Goal: Task Accomplishment & Management: Complete application form

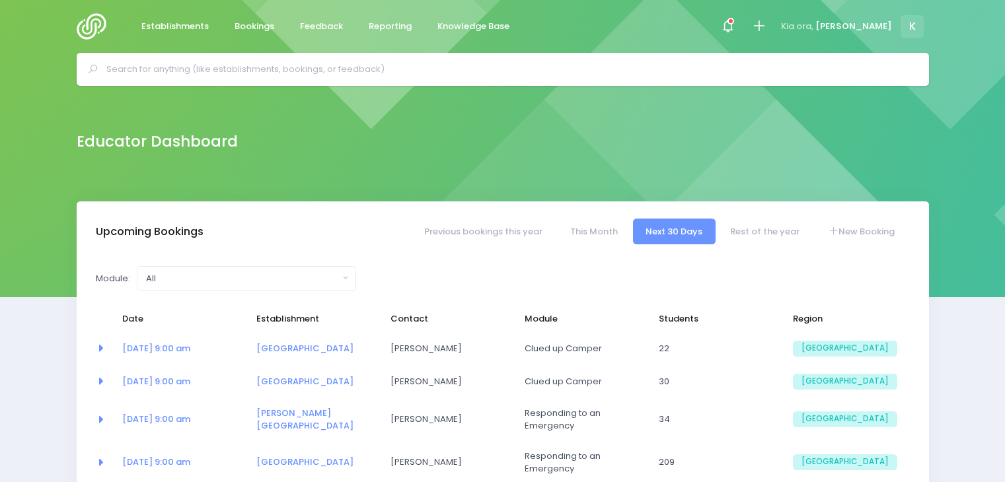
select select "5"
click at [193, 70] on input "text" at bounding box center [508, 69] width 804 height 20
click at [254, 19] on link "Bookings" at bounding box center [254, 27] width 61 height 26
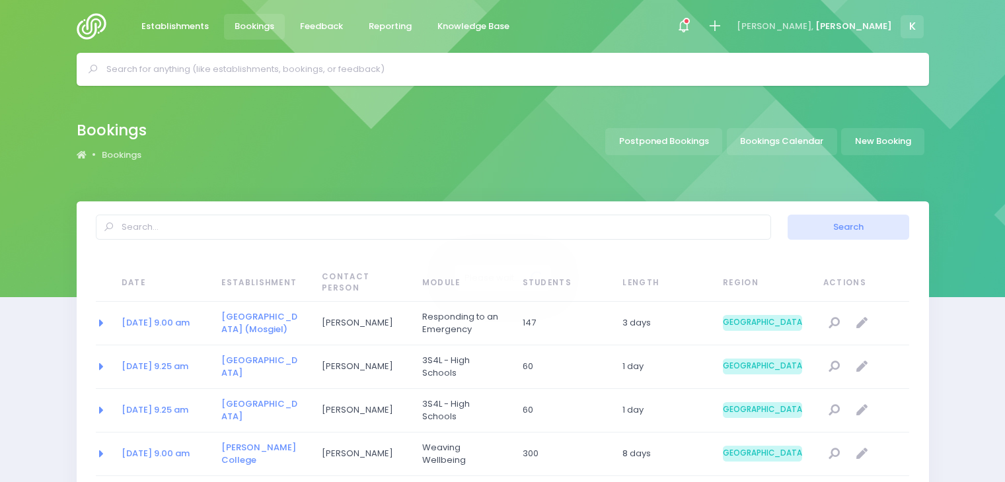
select select "20"
click at [872, 138] on link "New Booking" at bounding box center [882, 141] width 83 height 27
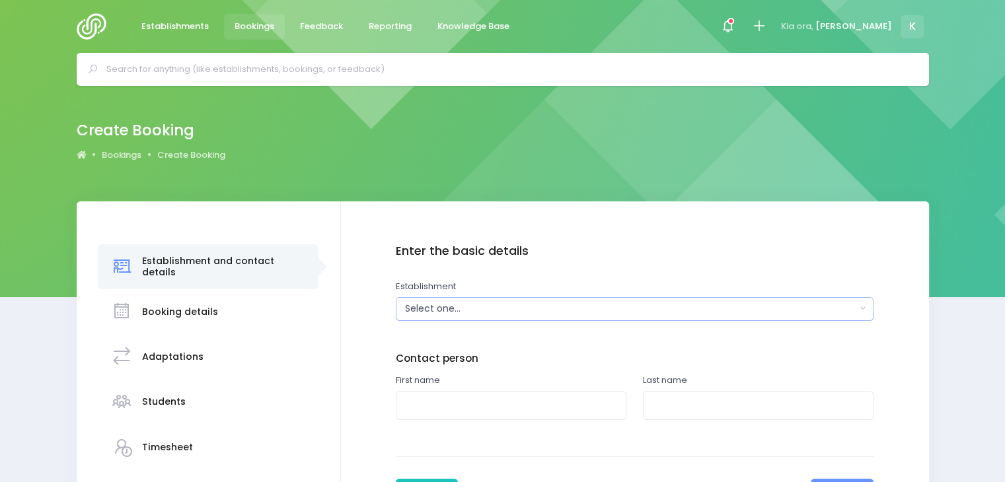
click at [441, 308] on div "Select one..." at bounding box center [630, 309] width 451 height 14
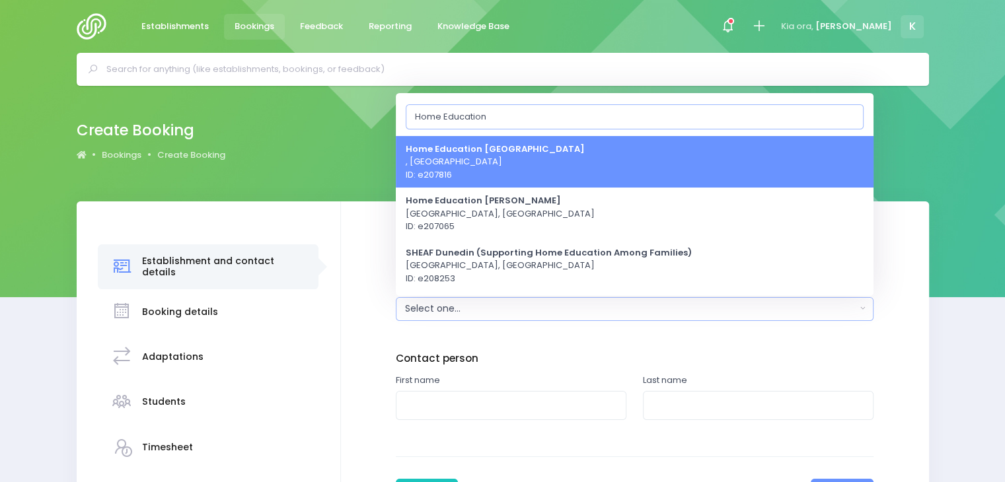
type input "Home Education"
click at [500, 169] on span "Home Education Marlborough , South Island Region ID: e207816" at bounding box center [495, 161] width 179 height 39
select select "207816"
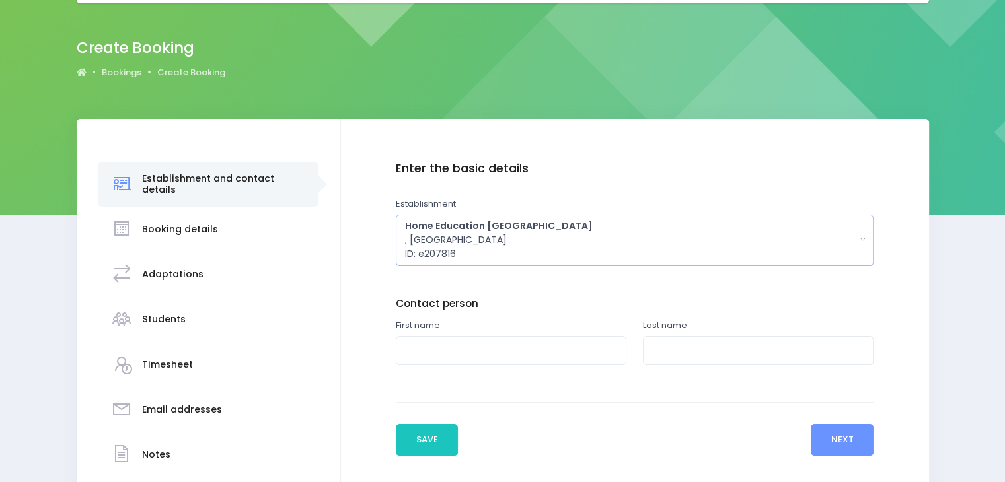
scroll to position [60, 0]
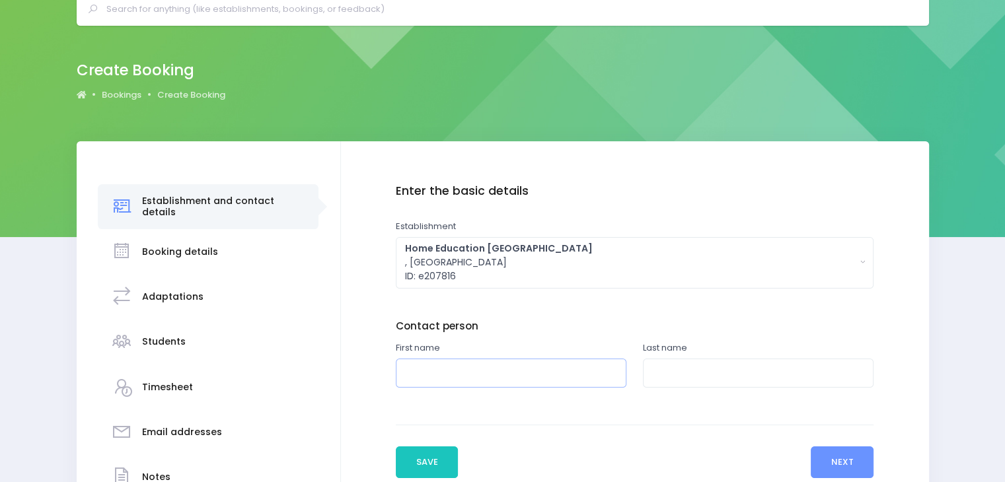
click at [416, 376] on input "text" at bounding box center [511, 374] width 231 height 30
paste input "Talia Burton-Walker"
drag, startPoint x: 434, startPoint y: 371, endPoint x: 502, endPoint y: 375, distance: 68.8
click at [502, 375] on input "[PERSON_NAME]" at bounding box center [511, 374] width 231 height 30
type input "Talia"
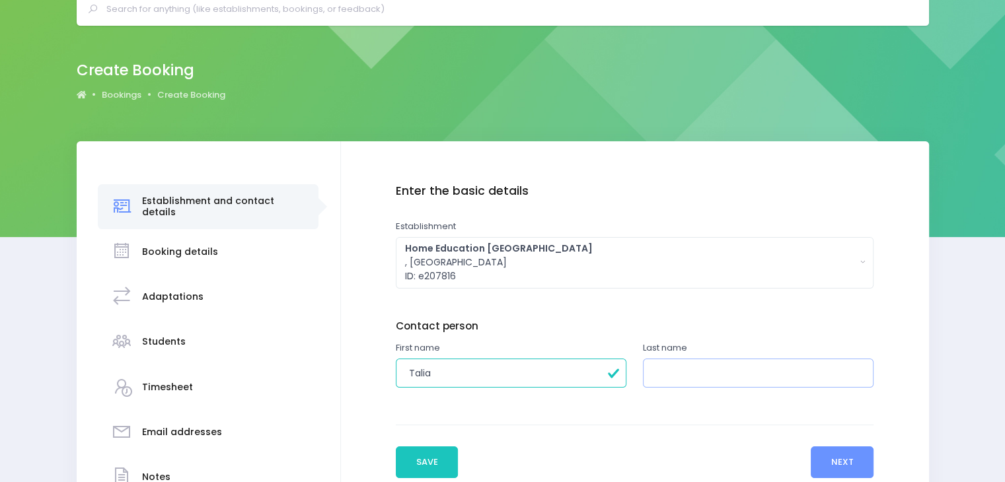
click at [669, 367] on input "text" at bounding box center [758, 374] width 231 height 30
paste input "Burton-Walker"
type input "Burton-Walker"
click at [843, 461] on button "Next" at bounding box center [842, 463] width 63 height 32
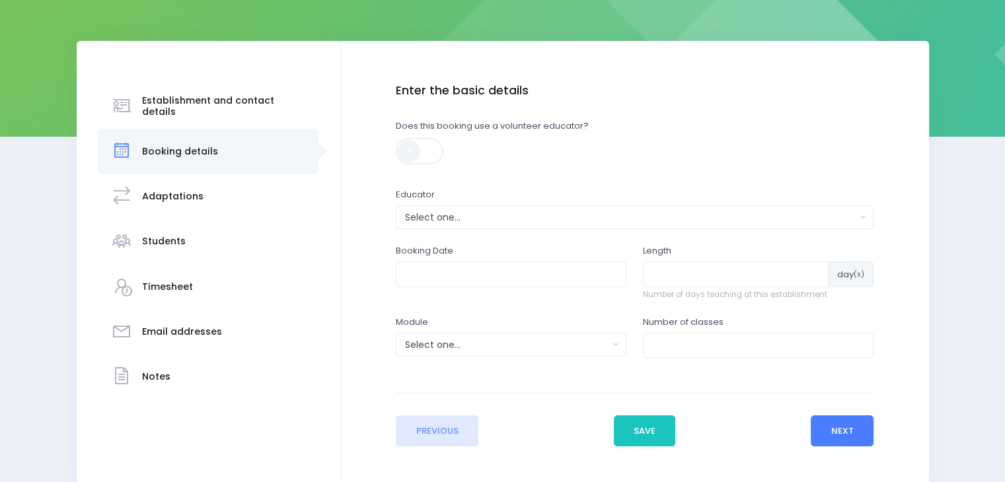
scroll to position [169, 0]
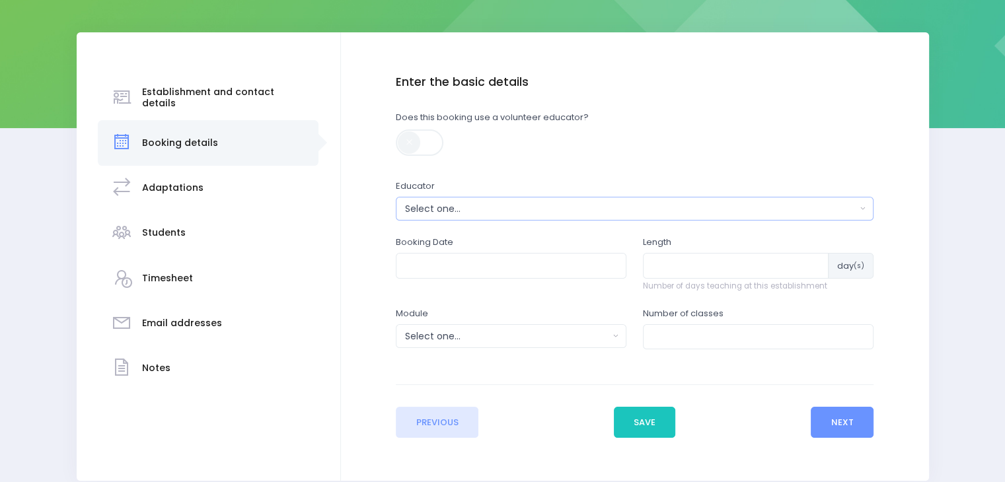
click at [445, 211] on div "Select one..." at bounding box center [630, 209] width 451 height 14
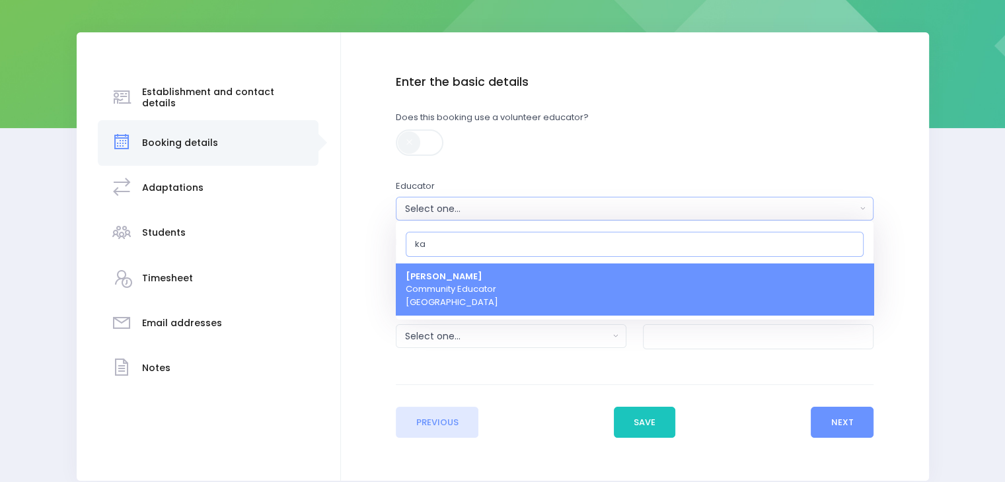
type input "ka"
click at [496, 278] on span "Kathryn Halstead Community Educator South Island Region" at bounding box center [452, 289] width 93 height 39
select select "493343"
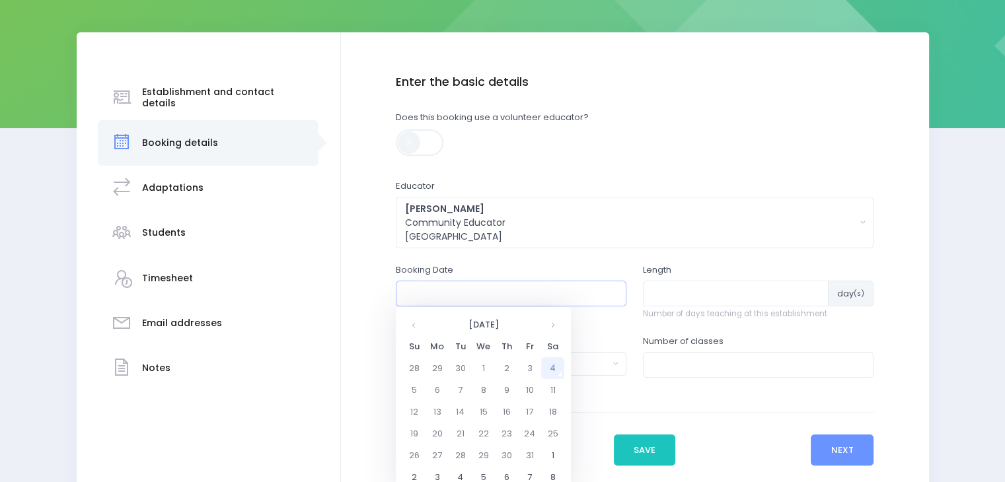
click at [432, 297] on input "text" at bounding box center [511, 293] width 231 height 25
click at [451, 324] on th "October 2025" at bounding box center [484, 325] width 116 height 22
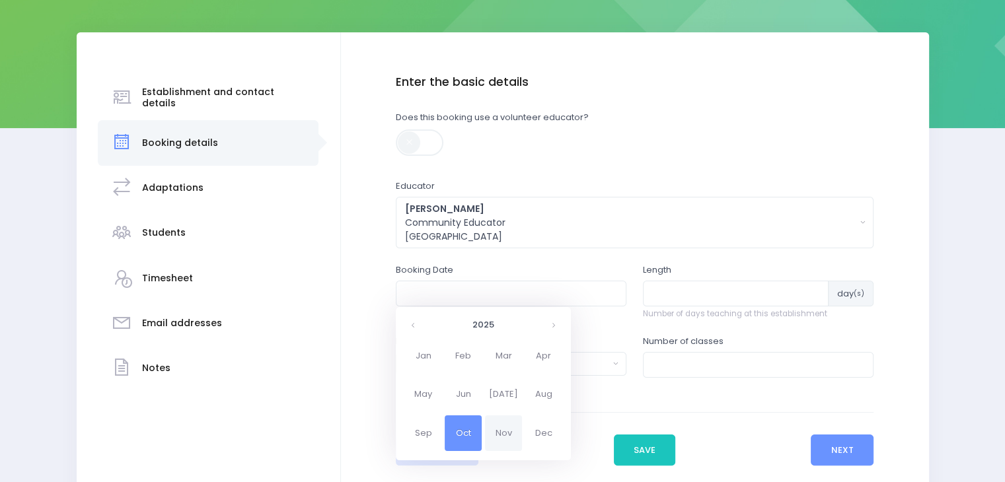
click at [502, 437] on span "Nov" at bounding box center [503, 434] width 37 height 36
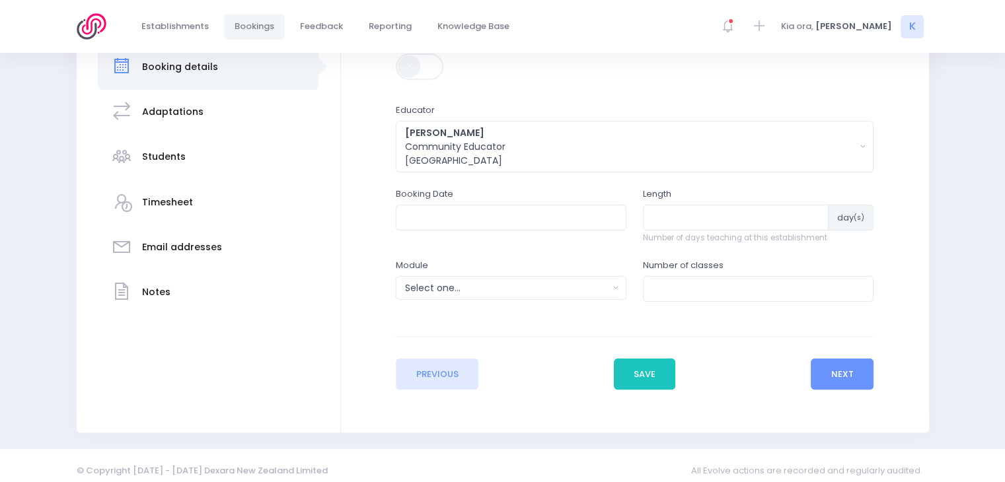
scroll to position [249, 0]
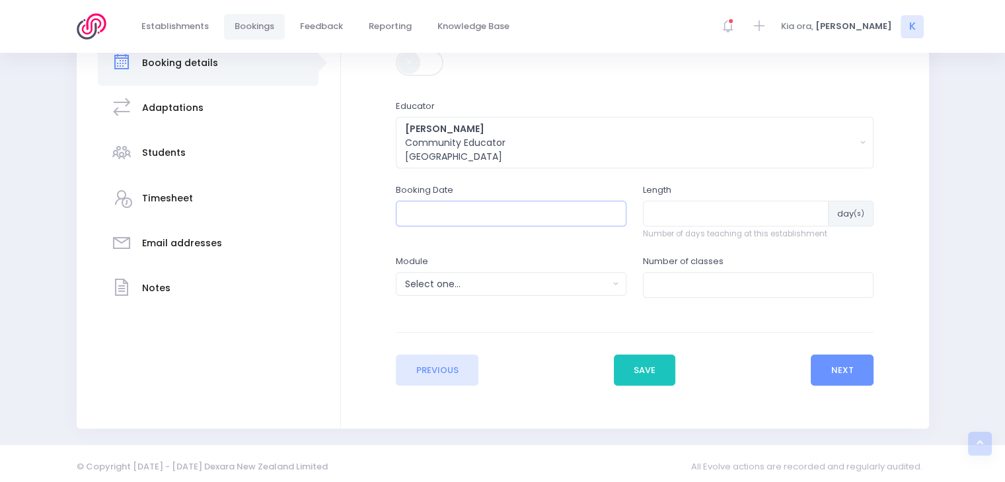
click at [478, 215] on input "text" at bounding box center [511, 213] width 231 height 25
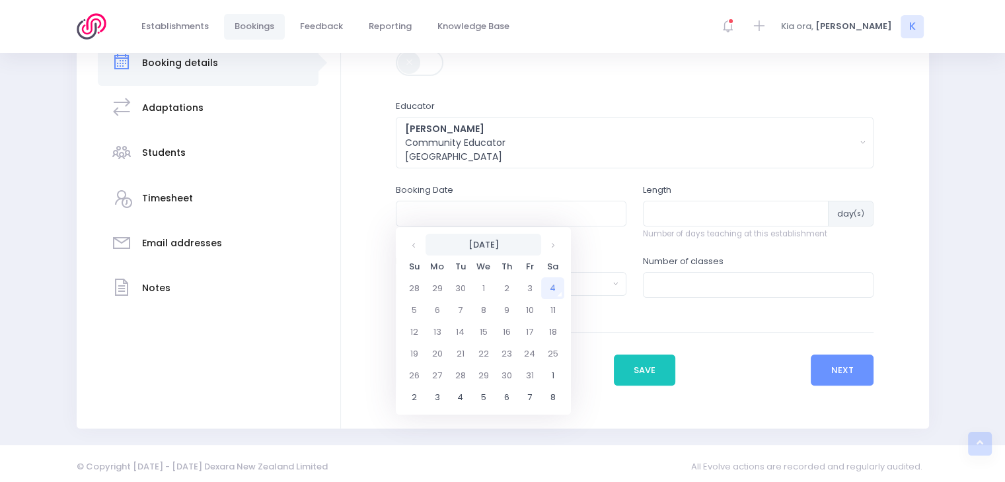
click at [441, 249] on th "October 2025" at bounding box center [484, 245] width 116 height 22
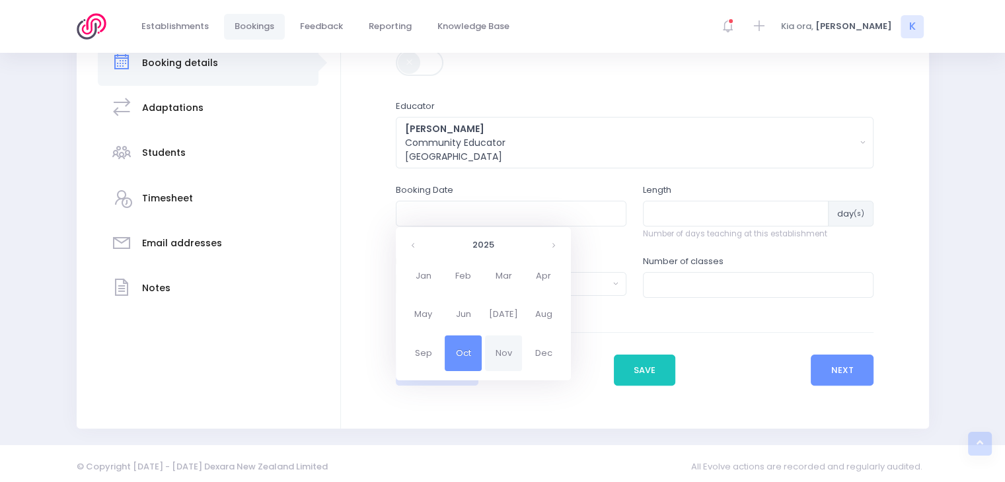
click at [501, 350] on span "Nov" at bounding box center [503, 354] width 37 height 36
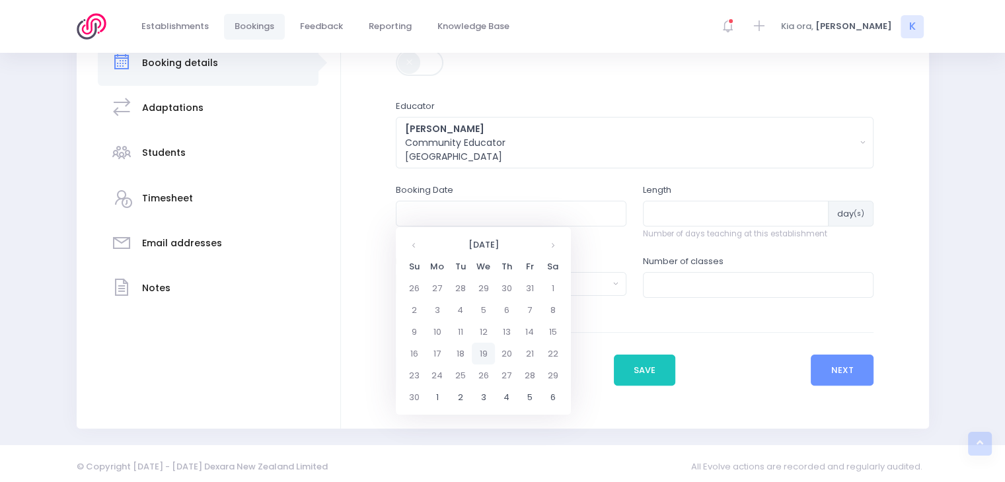
click at [486, 351] on td "19" at bounding box center [483, 354] width 23 height 22
click at [500, 304] on span "9" at bounding box center [496, 306] width 23 height 17
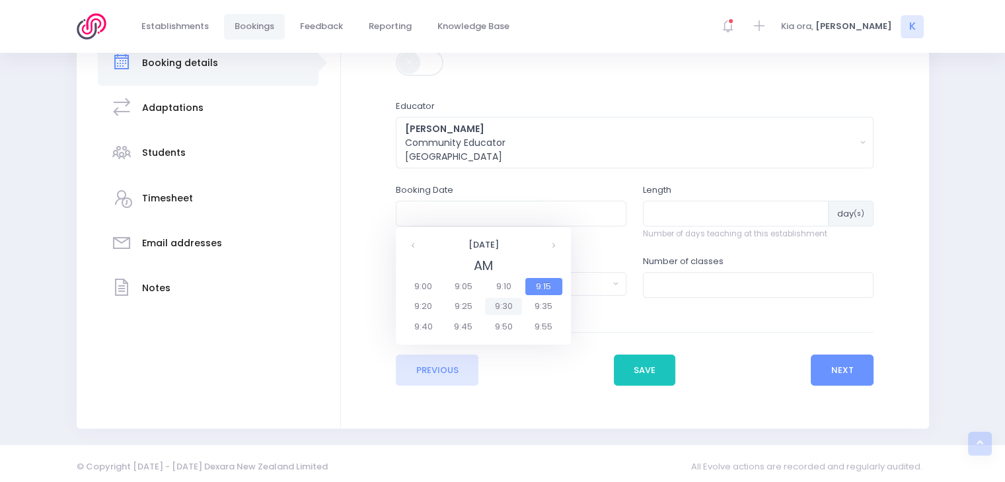
click at [513, 306] on span "9:30" at bounding box center [503, 306] width 37 height 17
type input "19/11/2025 09:30 AM"
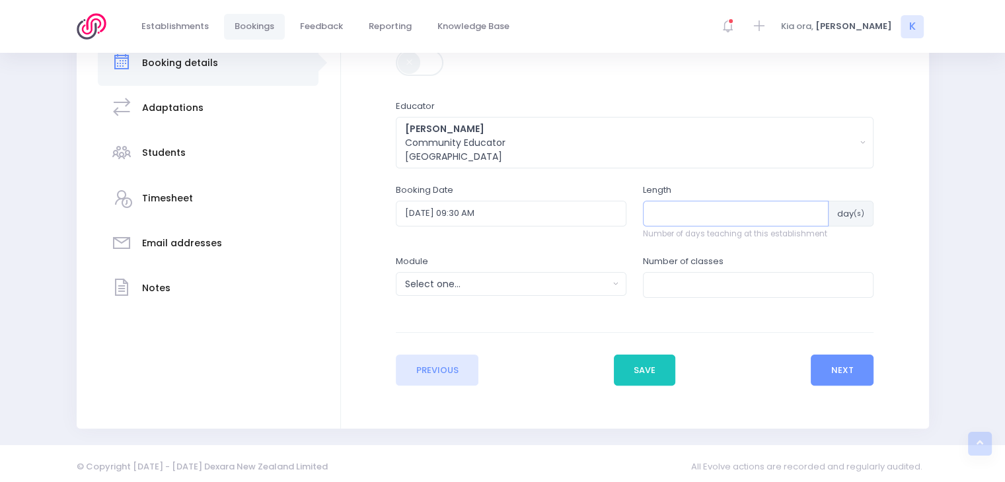
click at [669, 223] on input "number" at bounding box center [736, 213] width 186 height 25
type input "1"
click at [461, 285] on div "Select one..." at bounding box center [507, 285] width 204 height 14
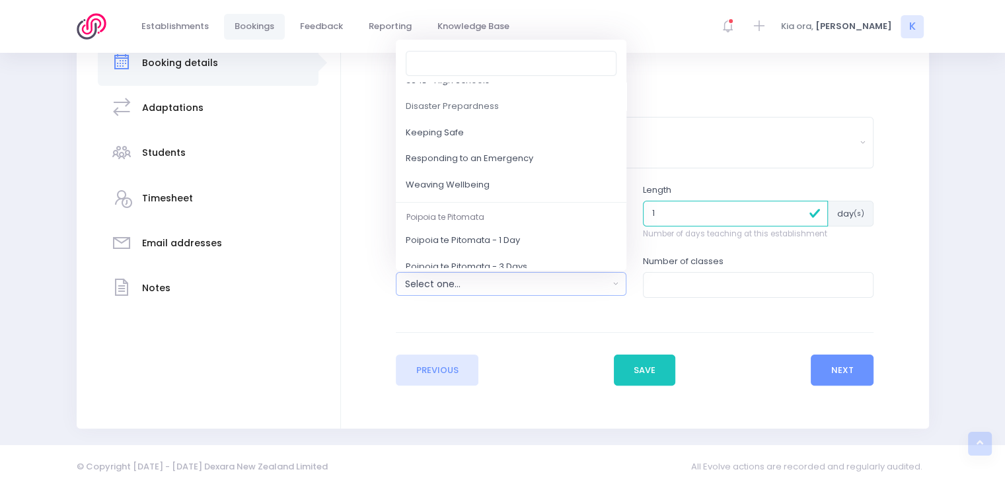
scroll to position [159, 0]
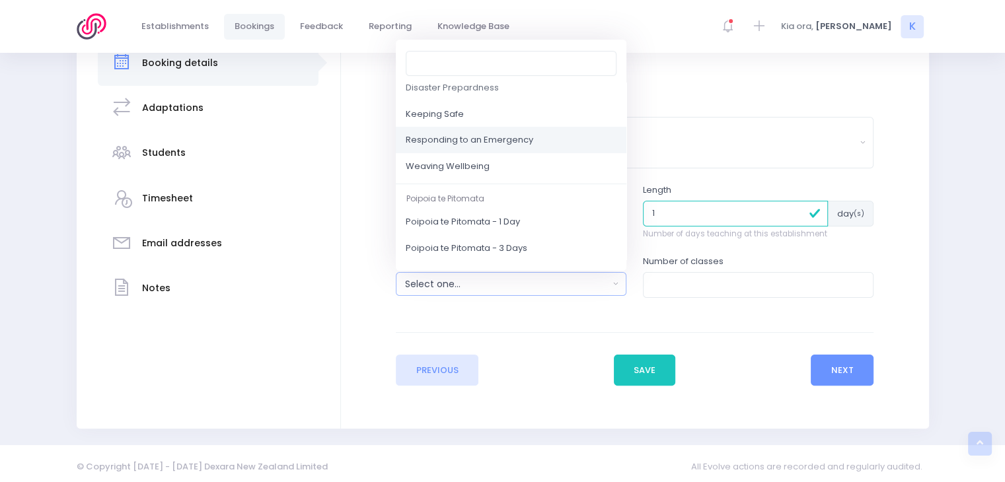
click at [522, 140] on span "Responding to an Emergency" at bounding box center [470, 140] width 128 height 13
select select "Responding to an Emergency"
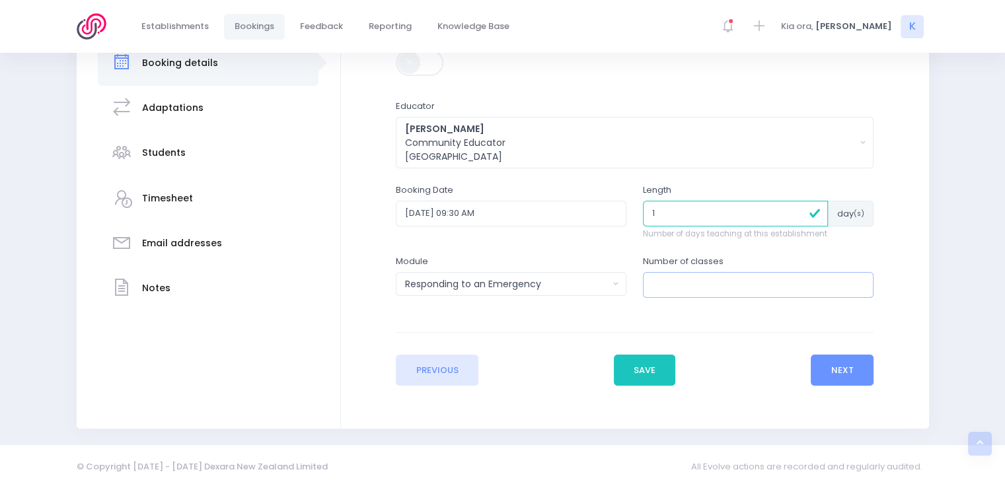
click at [670, 285] on input "number" at bounding box center [758, 284] width 231 height 25
type input "2"
click at [847, 368] on button "Next" at bounding box center [842, 371] width 63 height 32
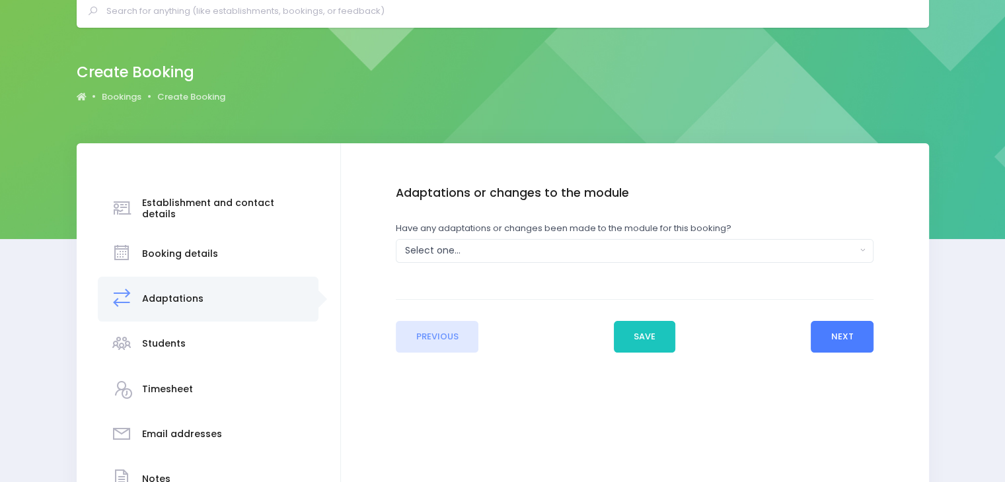
scroll to position [0, 0]
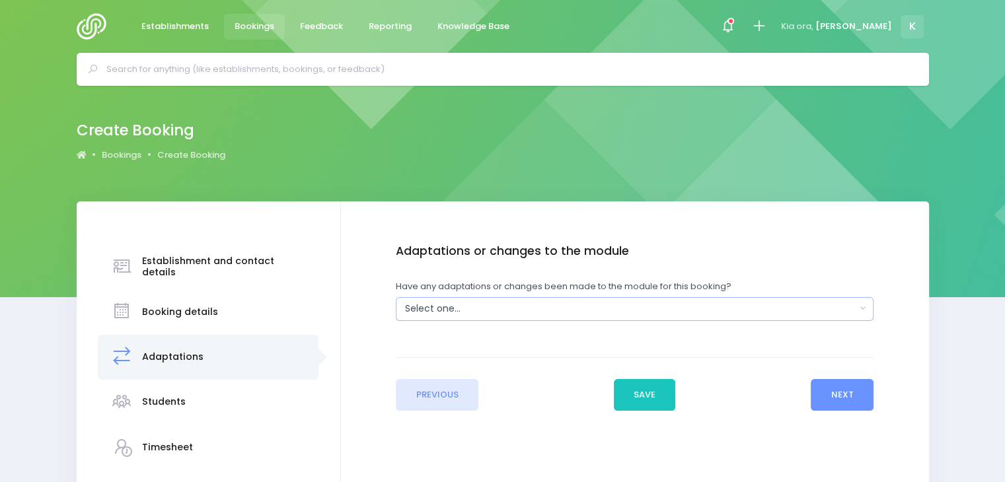
click at [457, 312] on div "Select one..." at bounding box center [630, 309] width 451 height 14
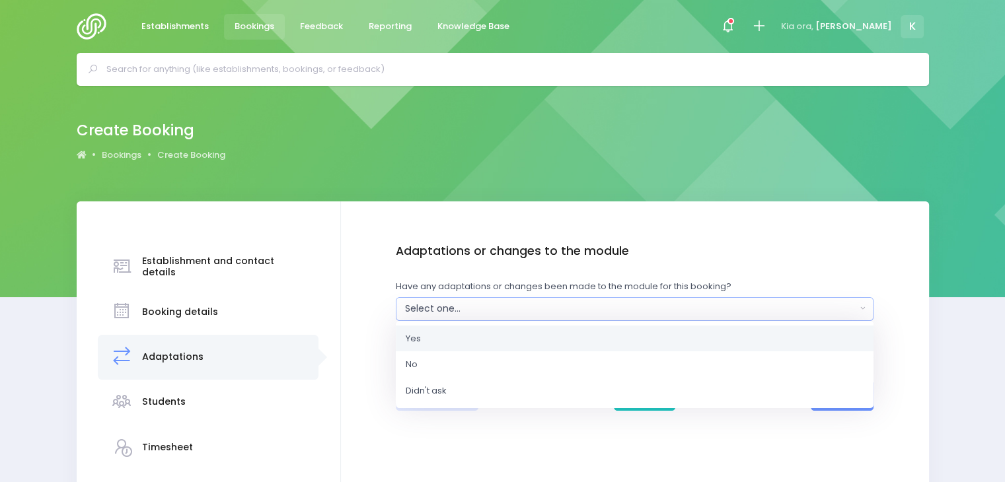
click at [421, 338] on link "Yes" at bounding box center [635, 338] width 478 height 26
select select "Yes"
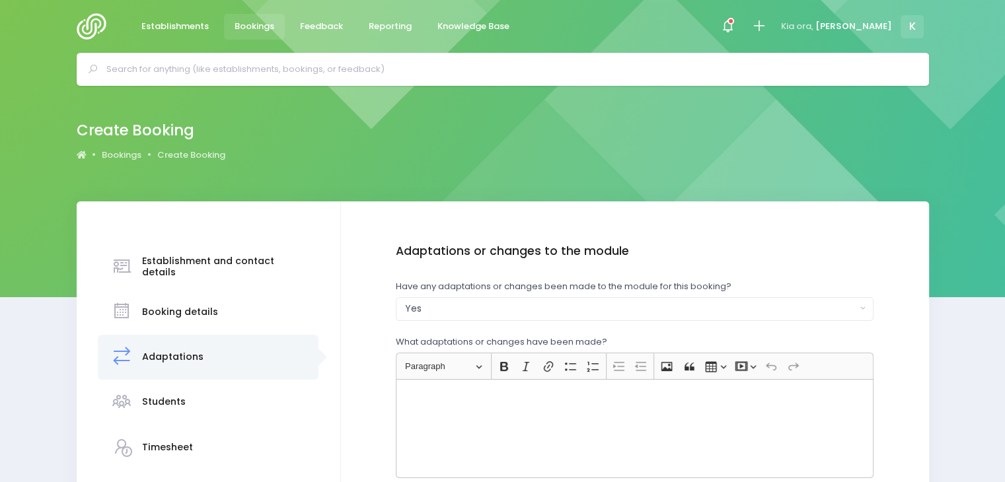
click at [428, 405] on div "Rich Text Editor, main" at bounding box center [635, 428] width 478 height 99
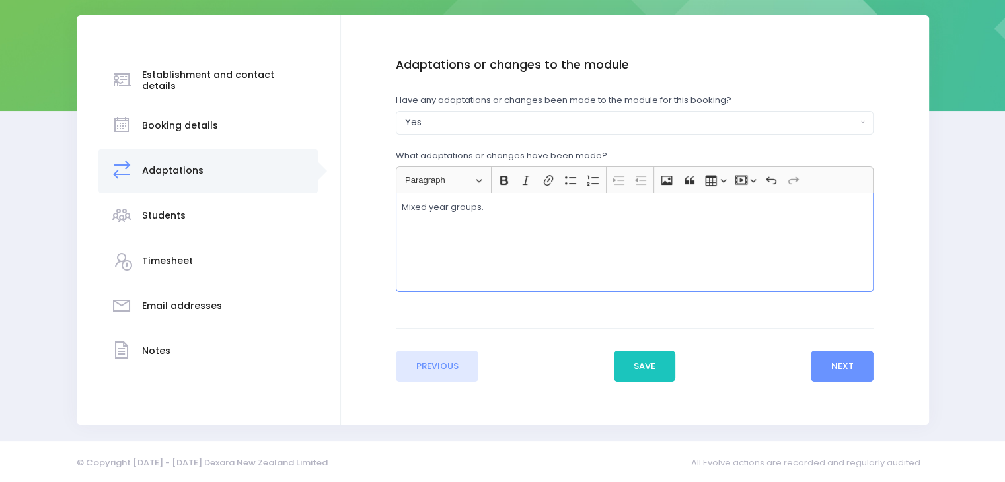
scroll to position [188, 0]
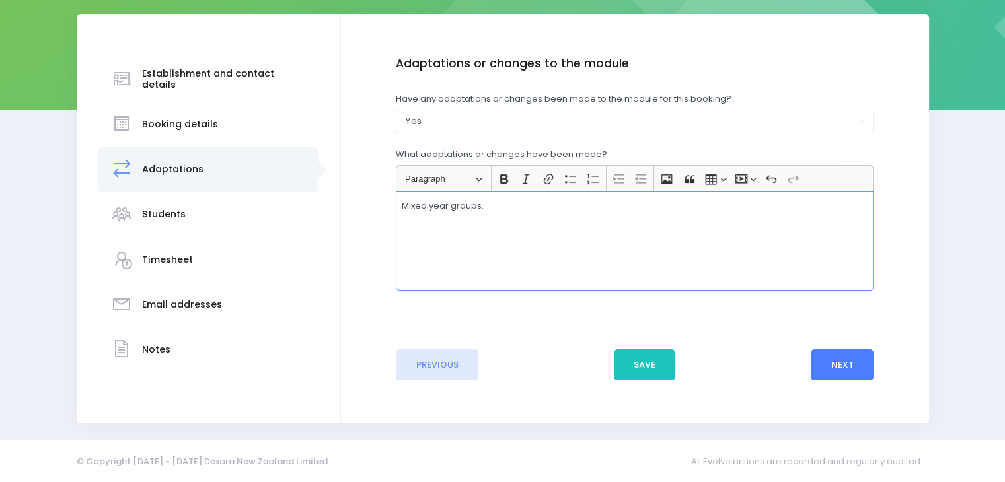
click at [843, 359] on button "Next" at bounding box center [842, 366] width 63 height 32
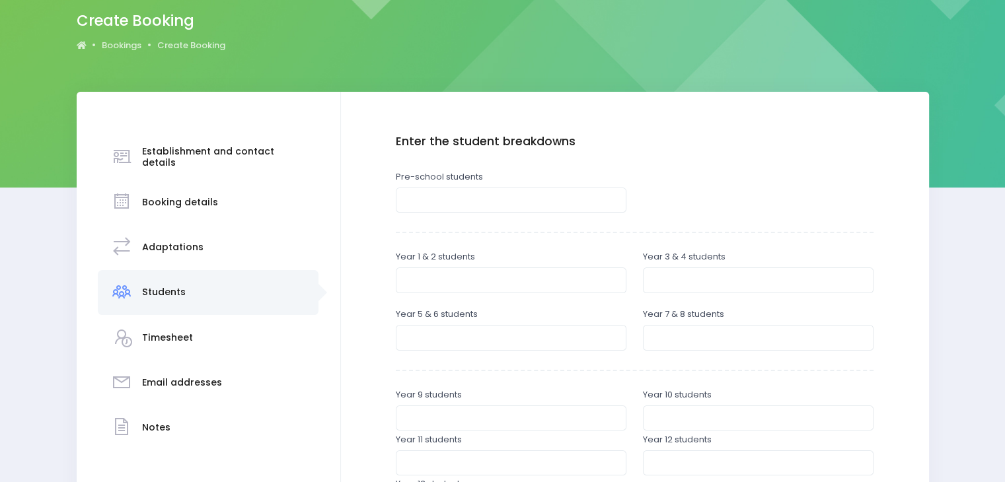
scroll to position [161, 0]
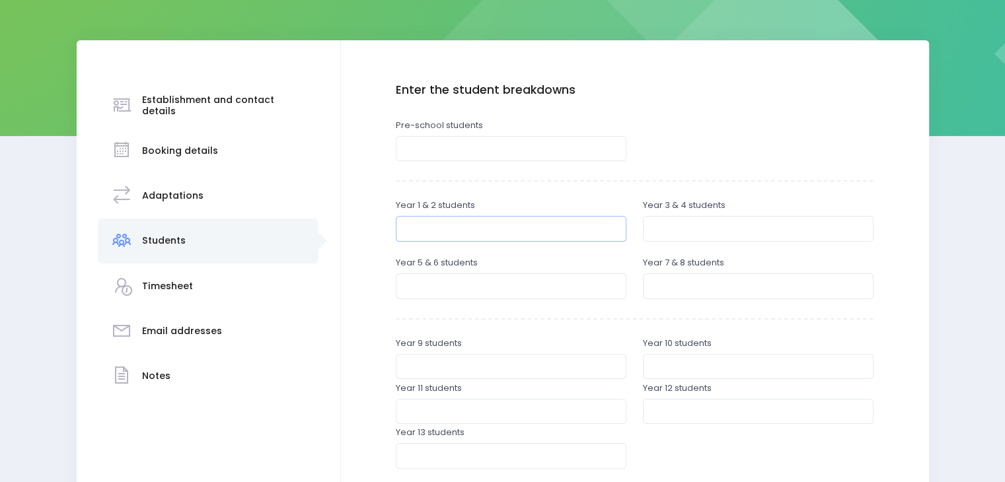
click at [449, 227] on input "number" at bounding box center [511, 228] width 231 height 25
type input "15"
click at [667, 229] on input "number" at bounding box center [758, 228] width 231 height 25
type input "15"
click at [457, 277] on input "number" at bounding box center [511, 286] width 231 height 25
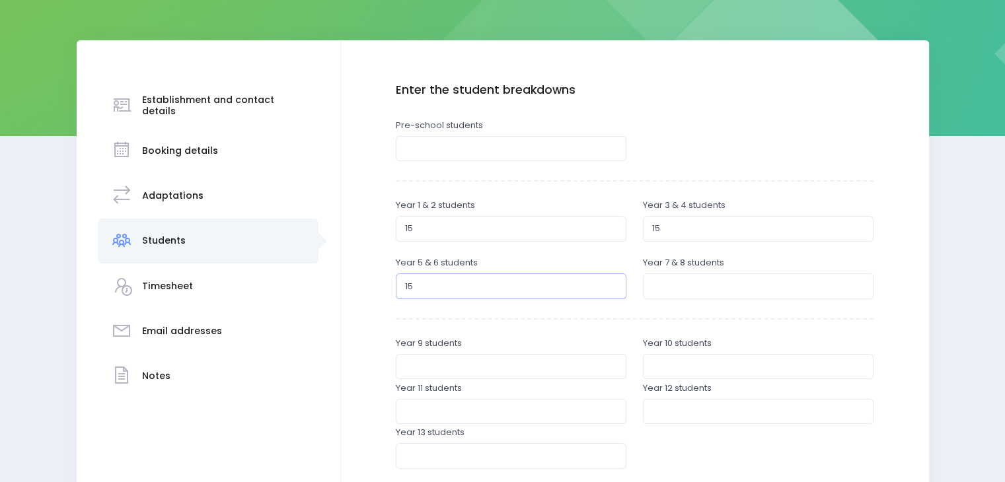
type input "15"
click at [665, 284] on input "number" at bounding box center [758, 286] width 231 height 25
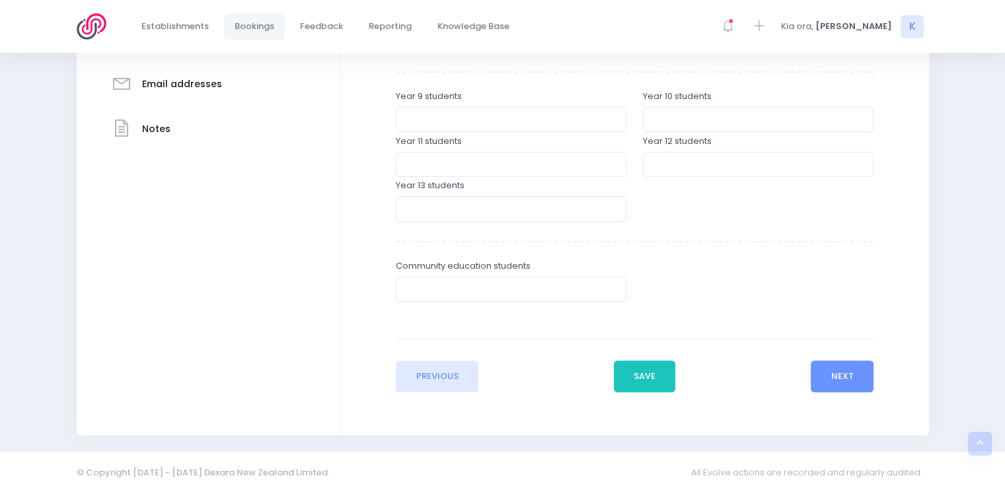
scroll to position [420, 0]
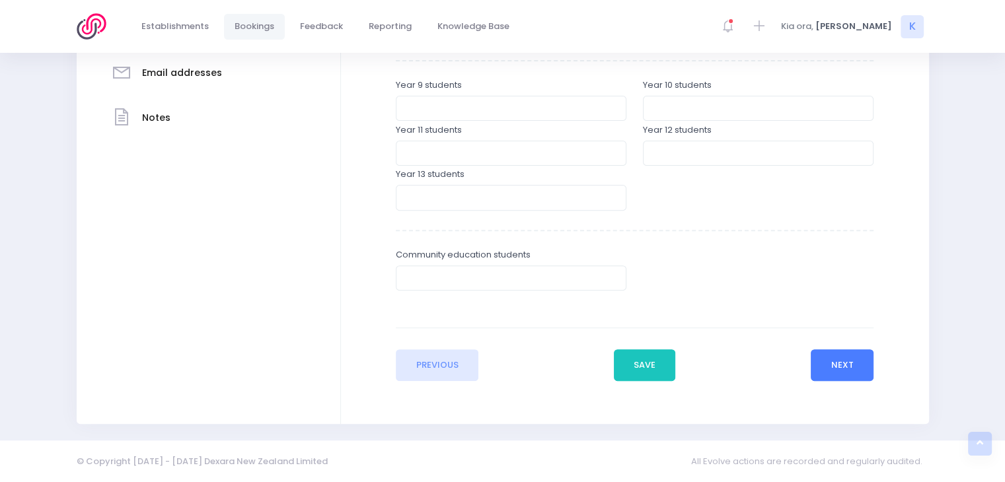
type input "10"
click at [854, 360] on button "Next" at bounding box center [842, 366] width 63 height 32
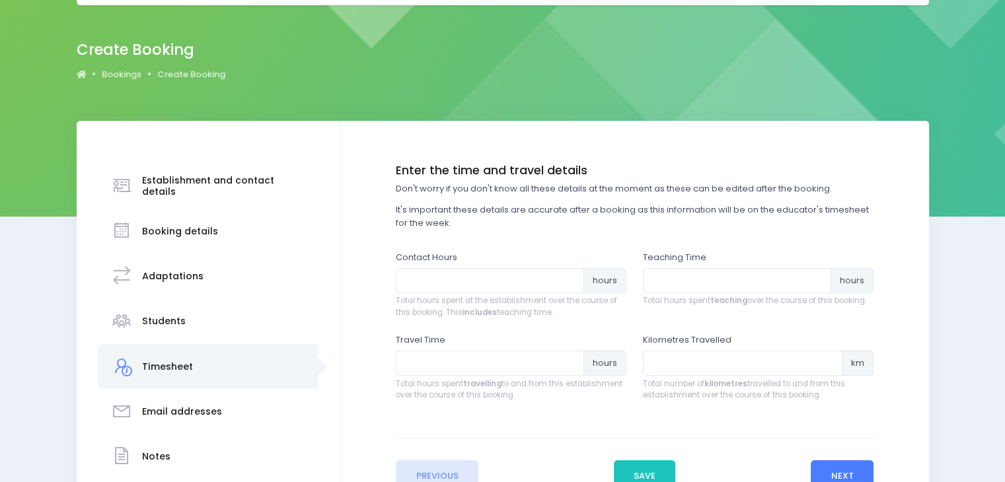
scroll to position [0, 0]
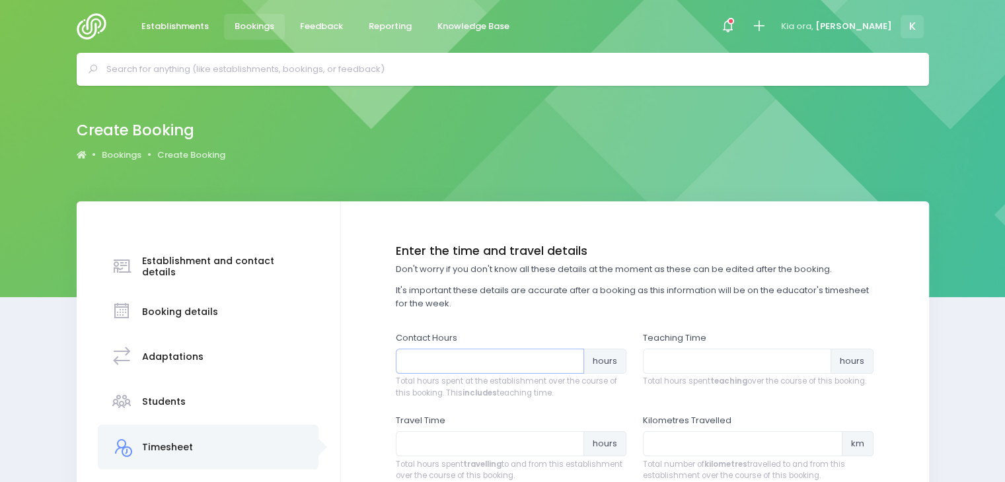
click at [519, 362] on input "number" at bounding box center [490, 361] width 188 height 25
type input "5.5"
click at [671, 363] on input "number" at bounding box center [737, 361] width 188 height 25
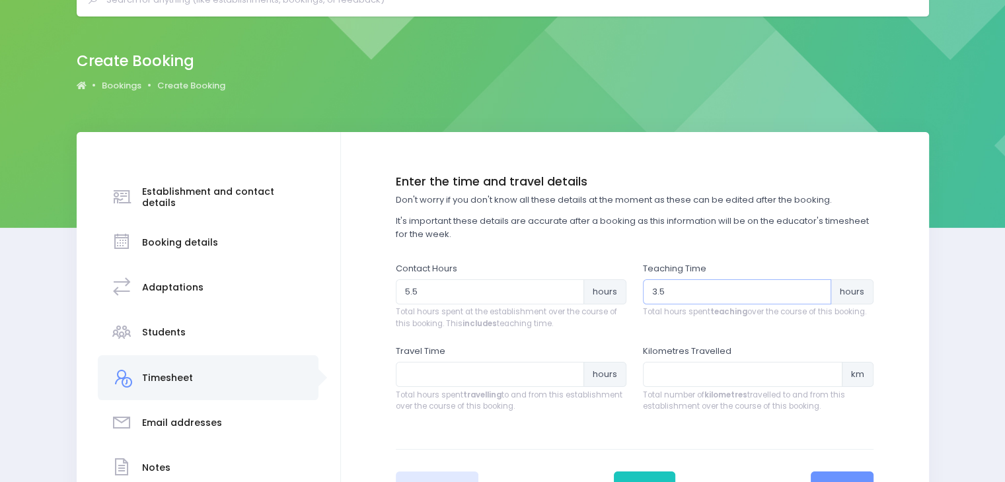
scroll to position [76, 0]
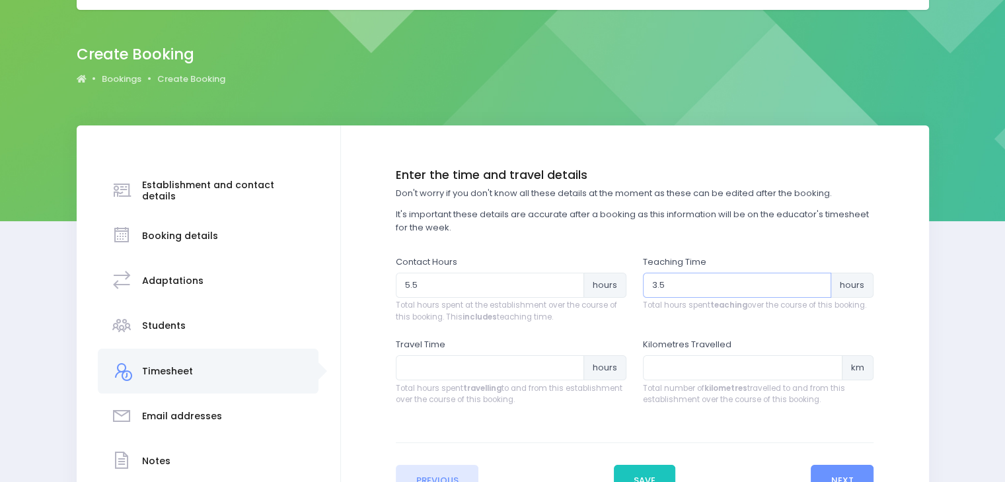
type input "3.5"
click at [425, 366] on input "number" at bounding box center [490, 368] width 188 height 25
type input "0.45"
click at [677, 365] on input "number" at bounding box center [743, 368] width 200 height 25
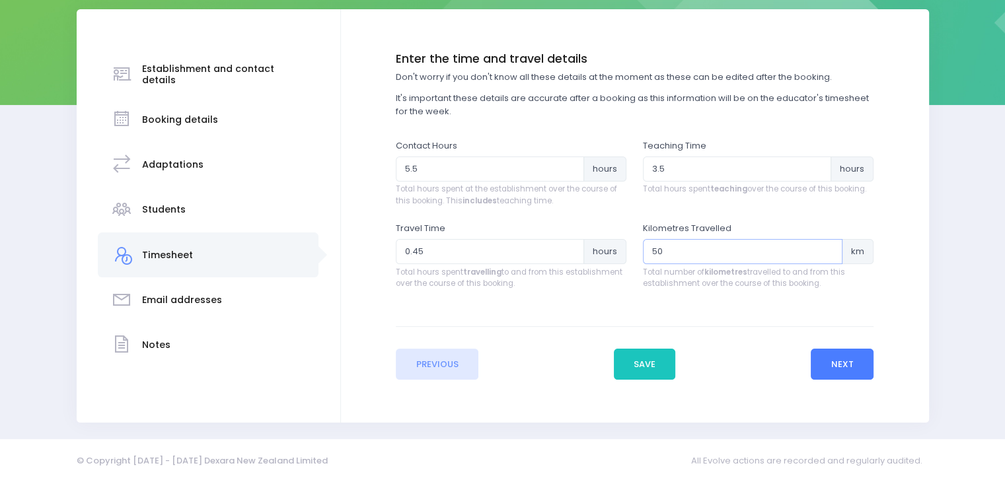
type input "50"
click at [841, 366] on button "Next" at bounding box center [842, 365] width 63 height 32
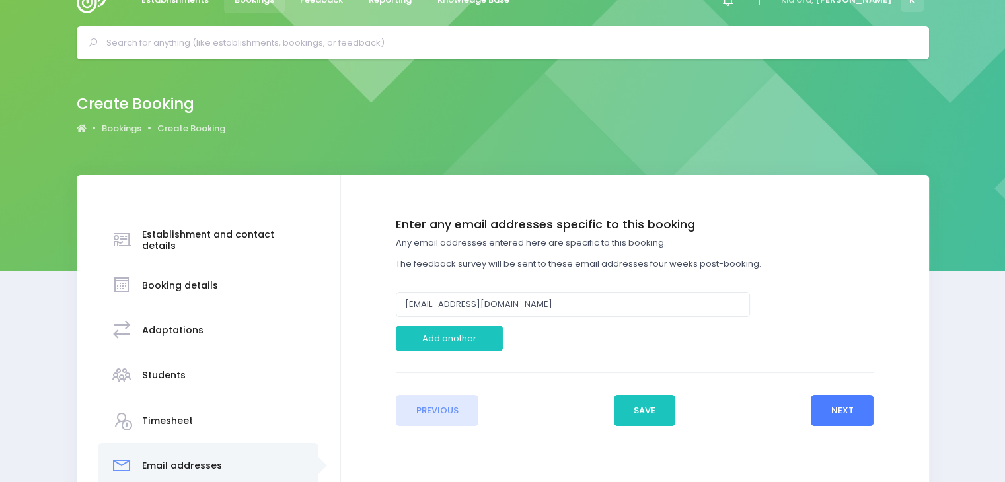
scroll to position [0, 0]
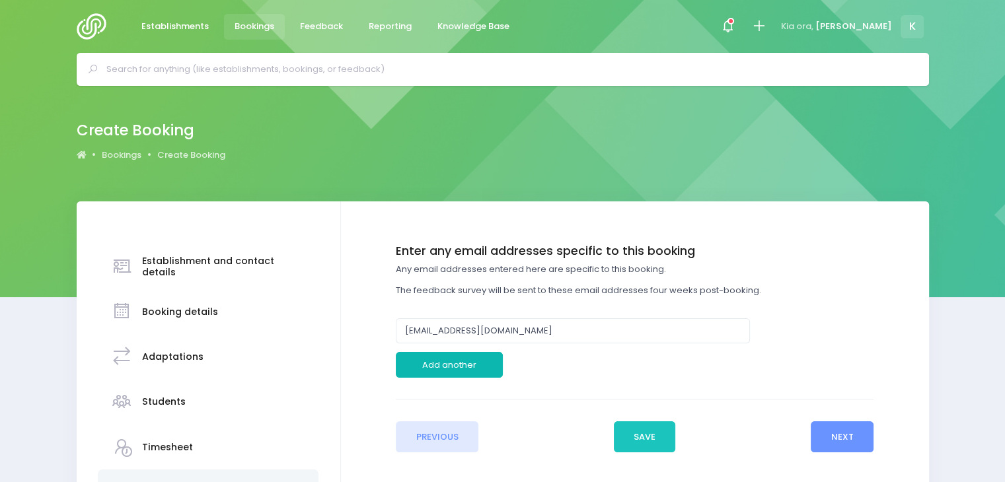
click at [471, 365] on button "Add another" at bounding box center [449, 364] width 107 height 25
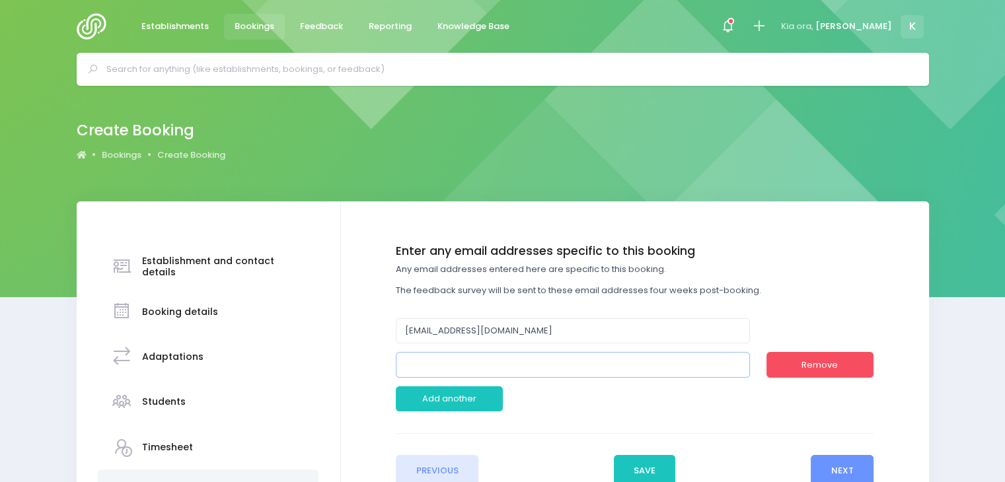
click at [454, 370] on input "email" at bounding box center [573, 364] width 354 height 25
paste input "[EMAIL_ADDRESS][PERSON_NAME][DOMAIN_NAME]"
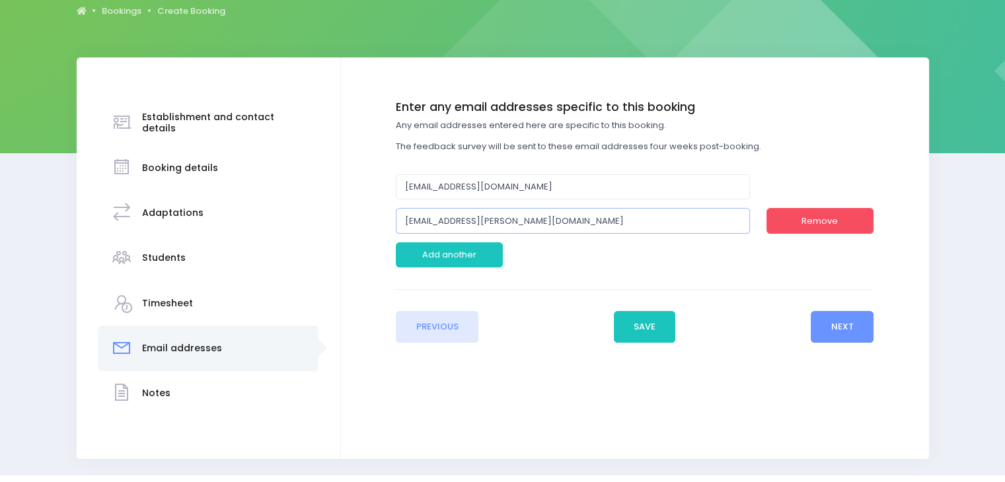
scroll to position [148, 0]
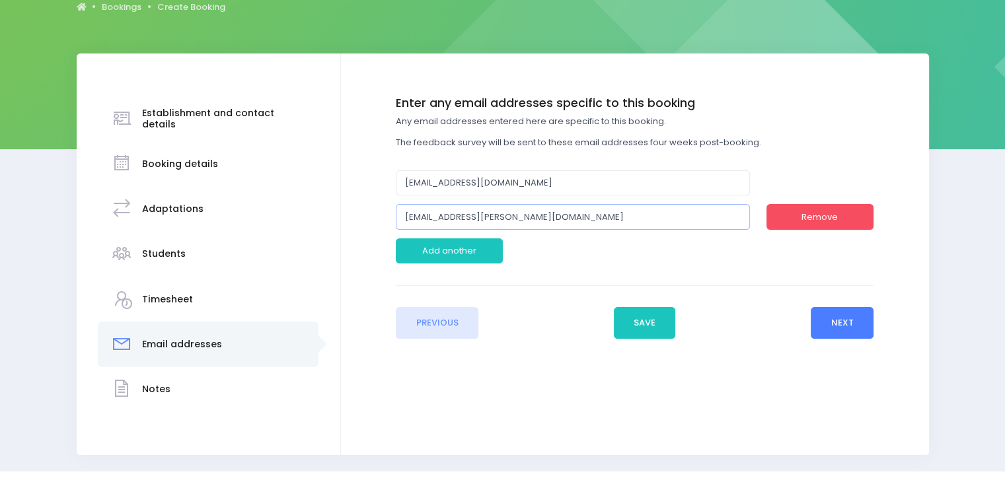
type input "[EMAIL_ADDRESS][PERSON_NAME][DOMAIN_NAME]"
click at [843, 317] on button "Next" at bounding box center [842, 323] width 63 height 32
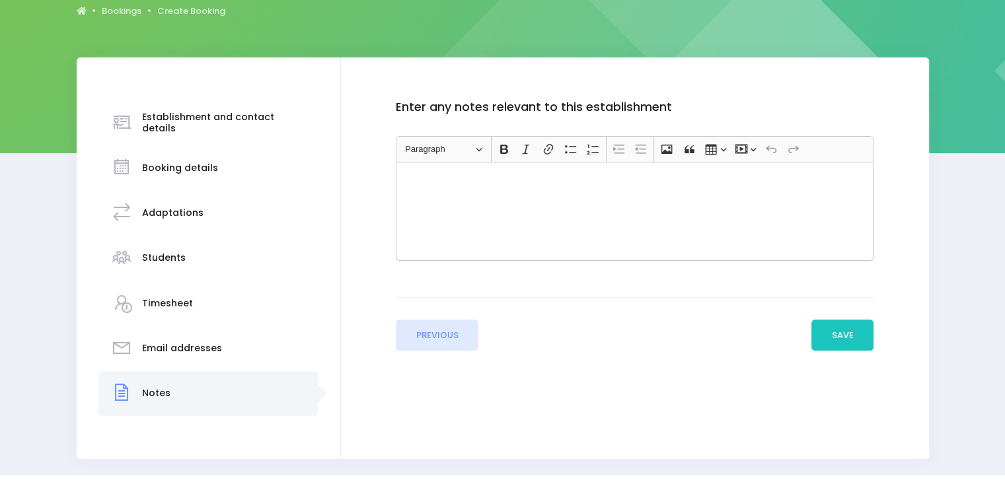
scroll to position [146, 0]
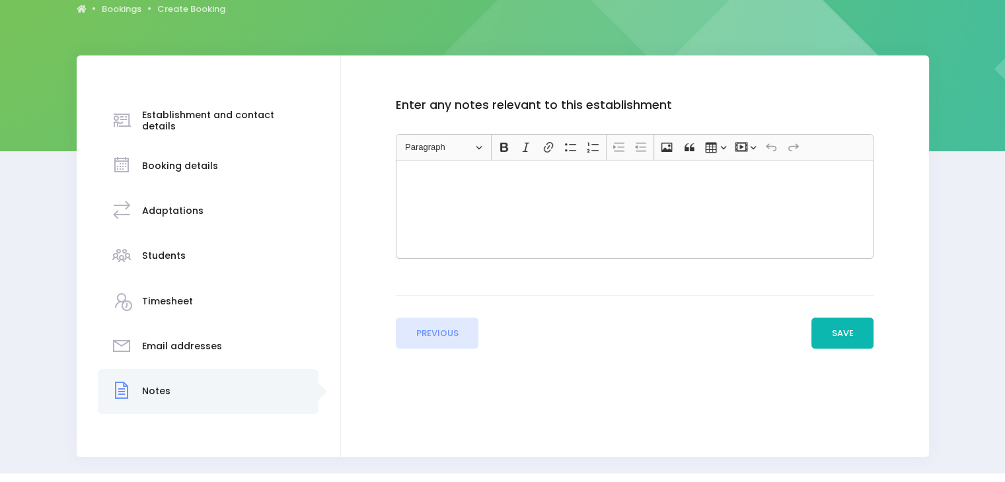
click at [839, 330] on button "Save" at bounding box center [842, 334] width 62 height 32
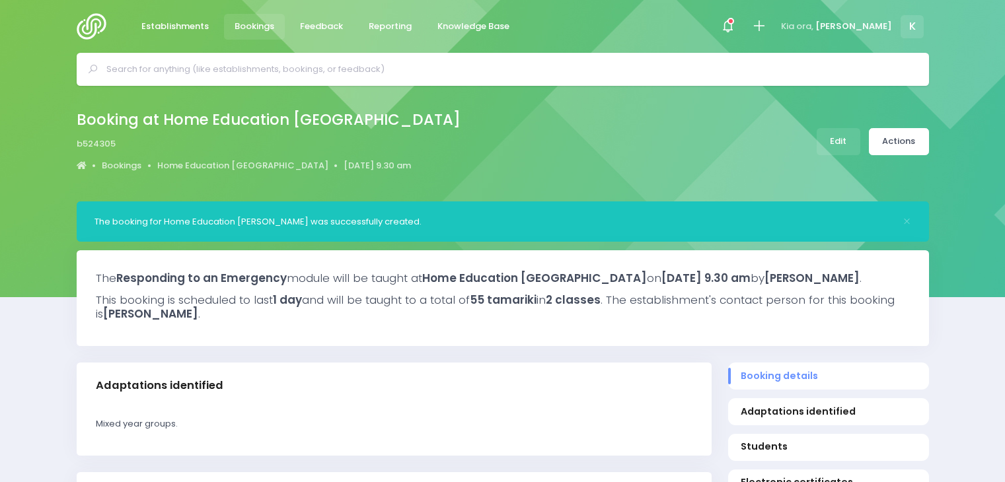
select select "5"
click at [167, 24] on span "Establishments" at bounding box center [174, 26] width 67 height 13
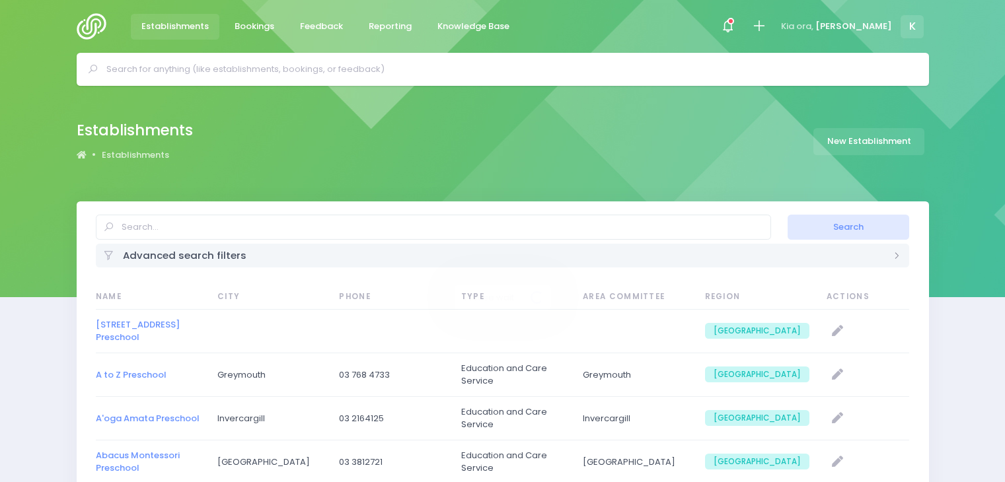
select select "20"
click at [270, 230] on input "text" at bounding box center [433, 227] width 675 height 25
type input "Home Education [GEOGRAPHIC_DATA]"
click at [788, 215] on button "Search" at bounding box center [849, 227] width 122 height 25
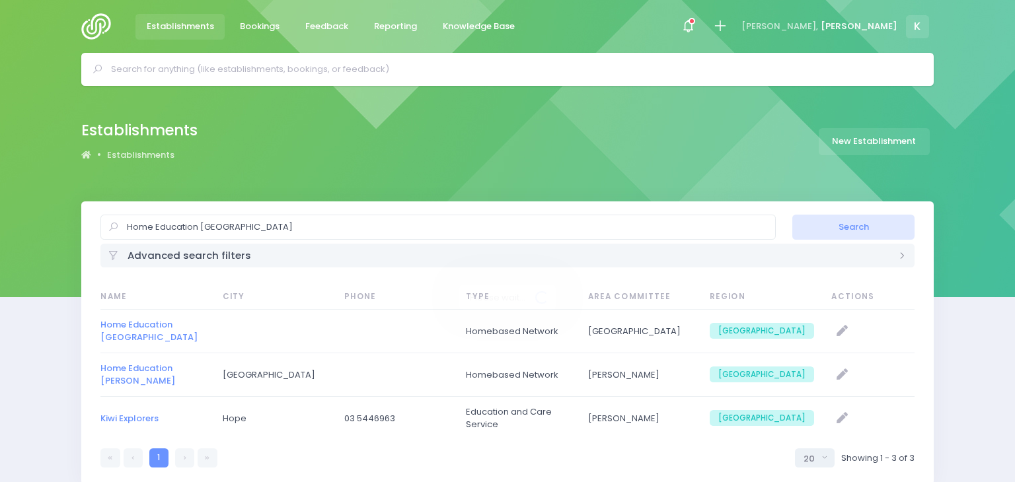
select select "20"
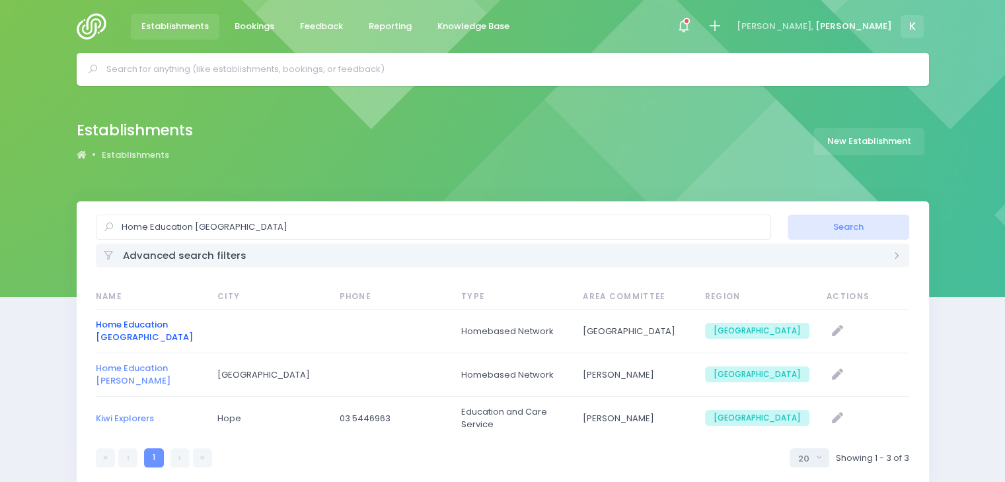
click at [120, 326] on link "Home Education [GEOGRAPHIC_DATA]" at bounding box center [144, 332] width 97 height 26
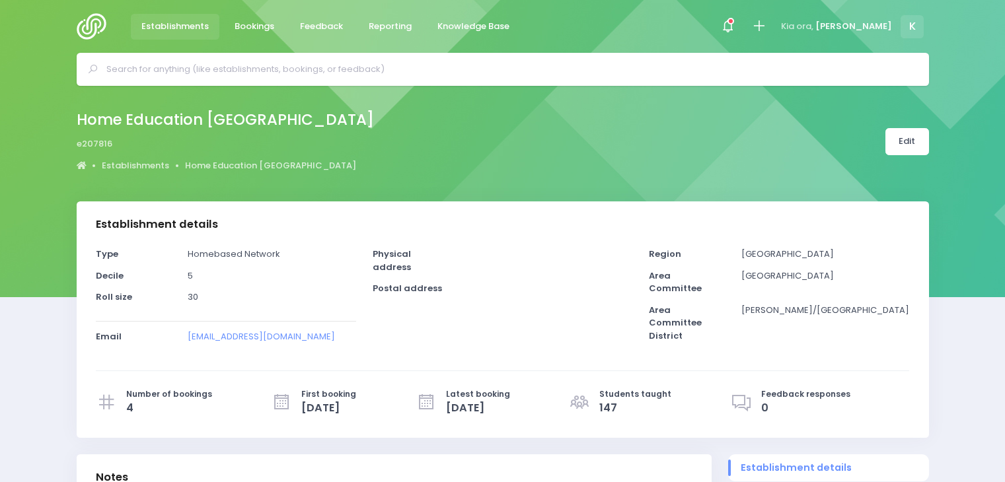
select select "5"
click at [905, 143] on link "Edit" at bounding box center [908, 141] width 44 height 27
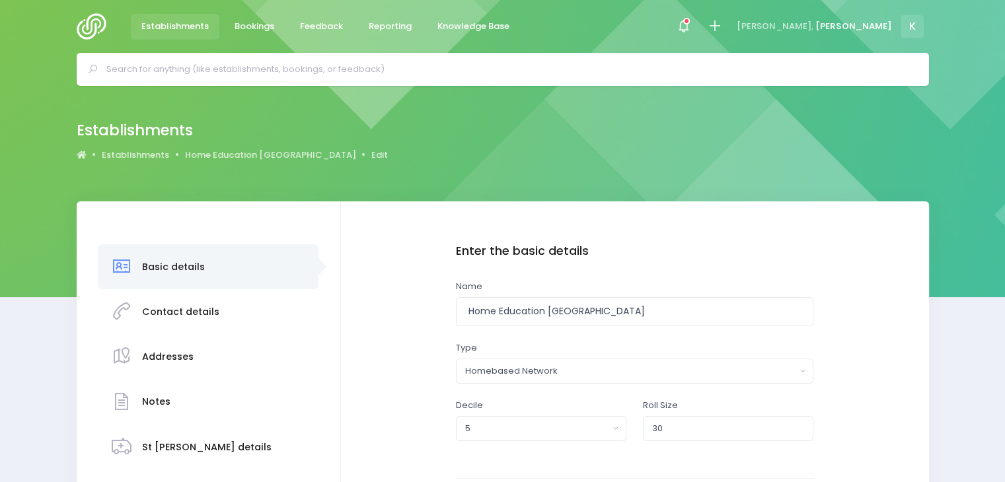
scroll to position [151, 0]
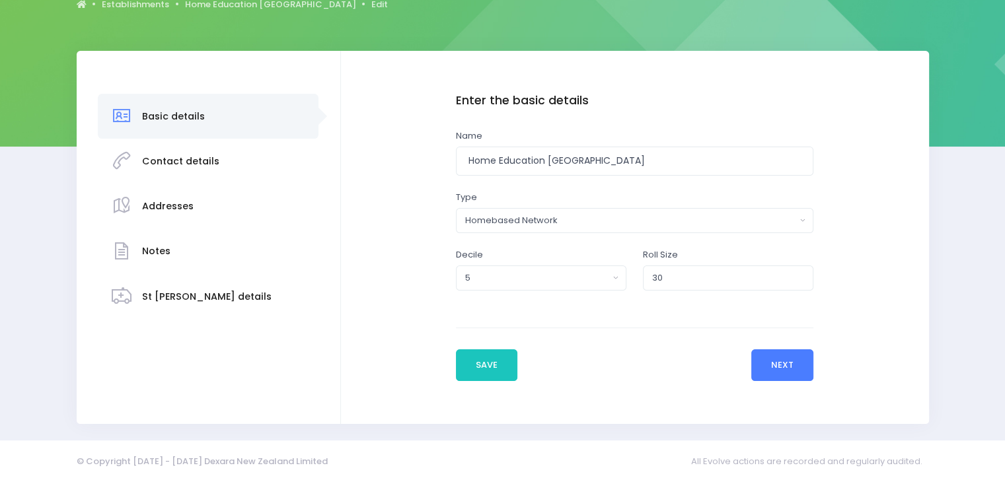
click at [775, 367] on button "Next" at bounding box center [782, 366] width 63 height 32
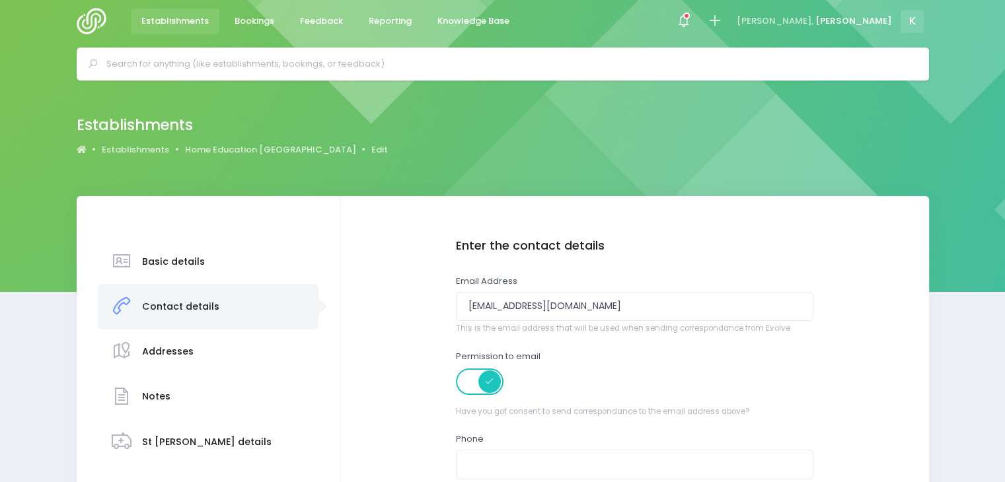
scroll to position [0, 0]
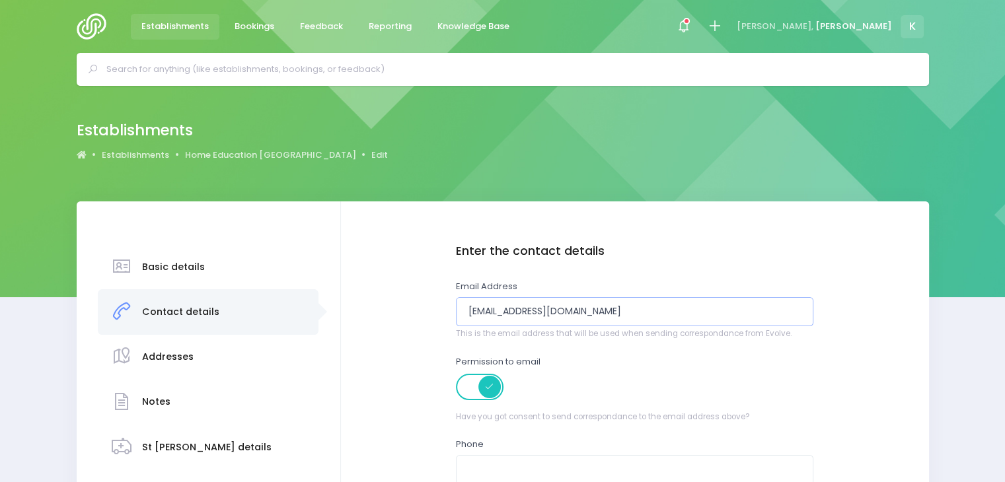
click at [609, 313] on input "[EMAIL_ADDRESS][DOMAIN_NAME]" at bounding box center [635, 312] width 358 height 30
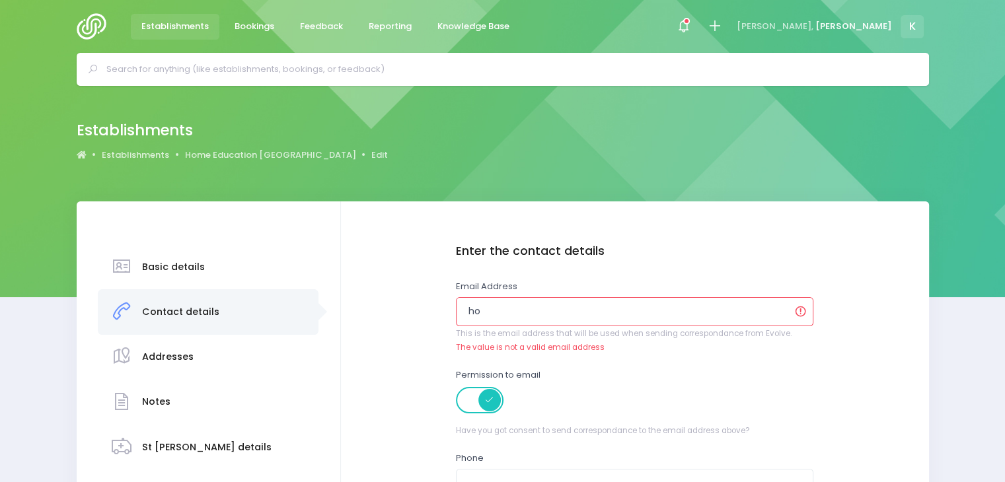
type input "h"
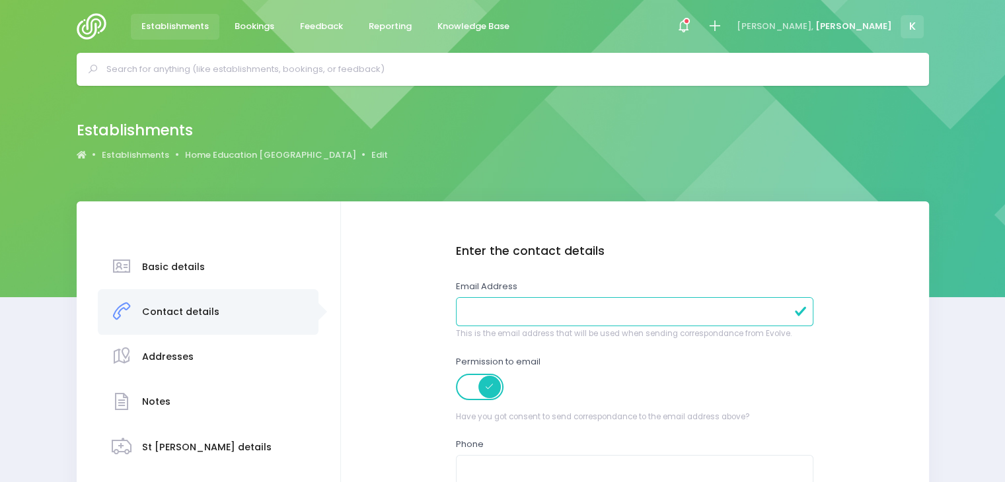
paste input "[EMAIL_ADDRESS][PERSON_NAME][DOMAIN_NAME]"
type input "[EMAIL_ADDRESS][PERSON_NAME][DOMAIN_NAME]"
click at [597, 379] on div "Permission to email Have you got consent to send correspondance to the email ad…" at bounding box center [635, 390] width 358 height 68
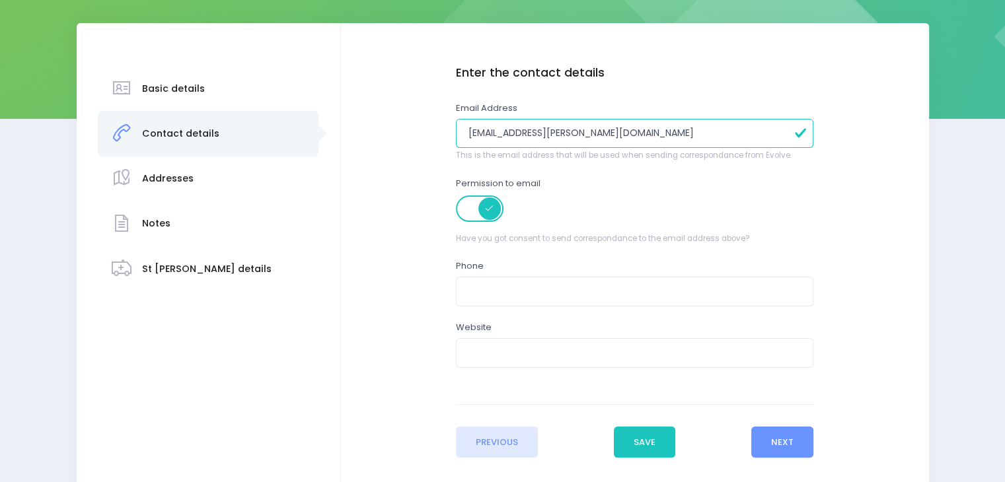
scroll to position [182, 0]
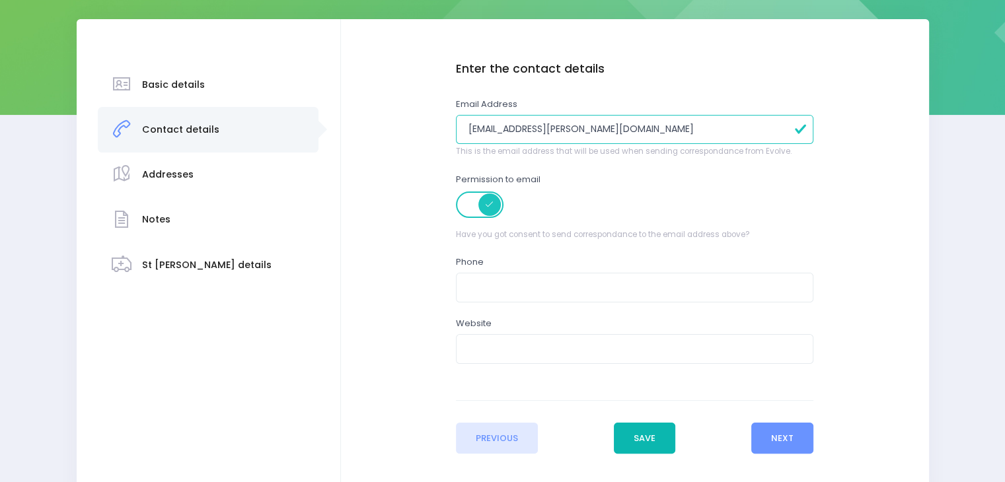
click at [638, 439] on button "Save" at bounding box center [645, 439] width 62 height 32
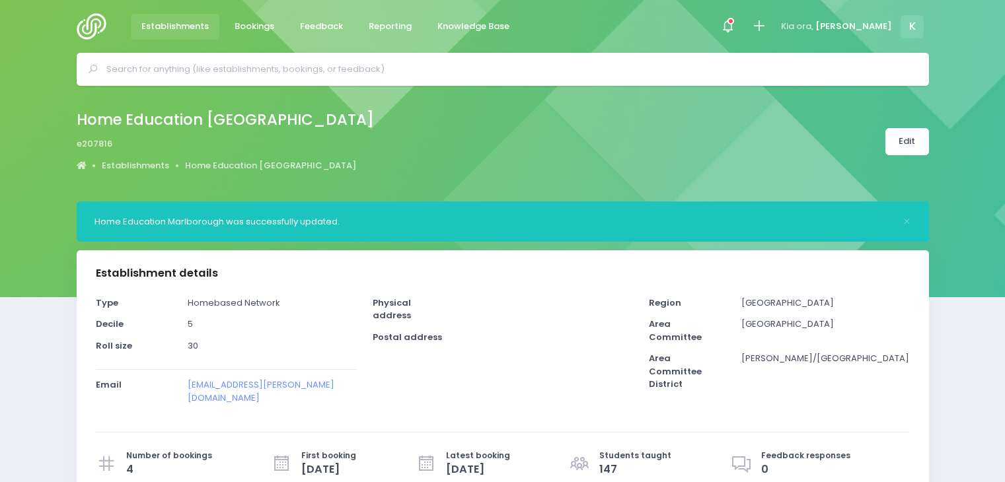
select select "5"
click at [252, 24] on span "Bookings" at bounding box center [255, 26] width 40 height 13
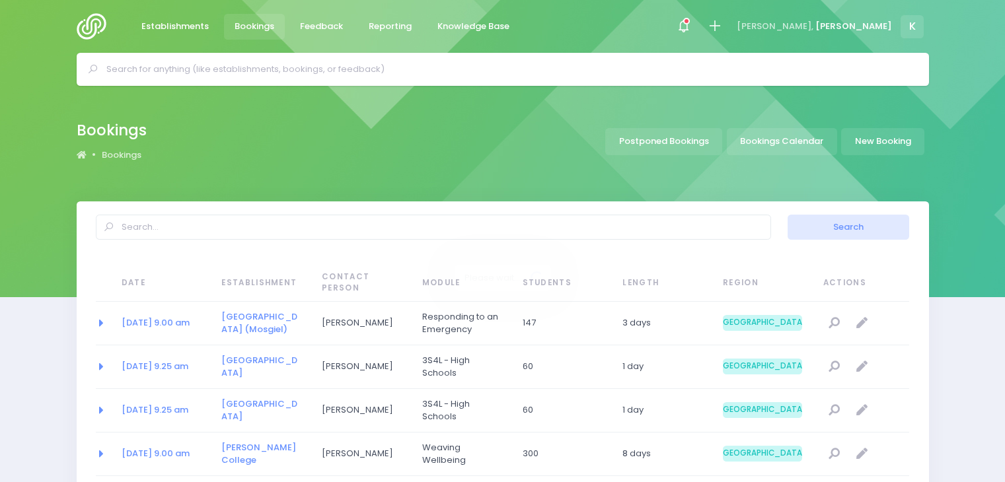
select select "20"
click at [182, 231] on input "text" at bounding box center [433, 227] width 675 height 25
type input "Home Education [GEOGRAPHIC_DATA]"
click at [868, 221] on button "Search" at bounding box center [849, 227] width 122 height 25
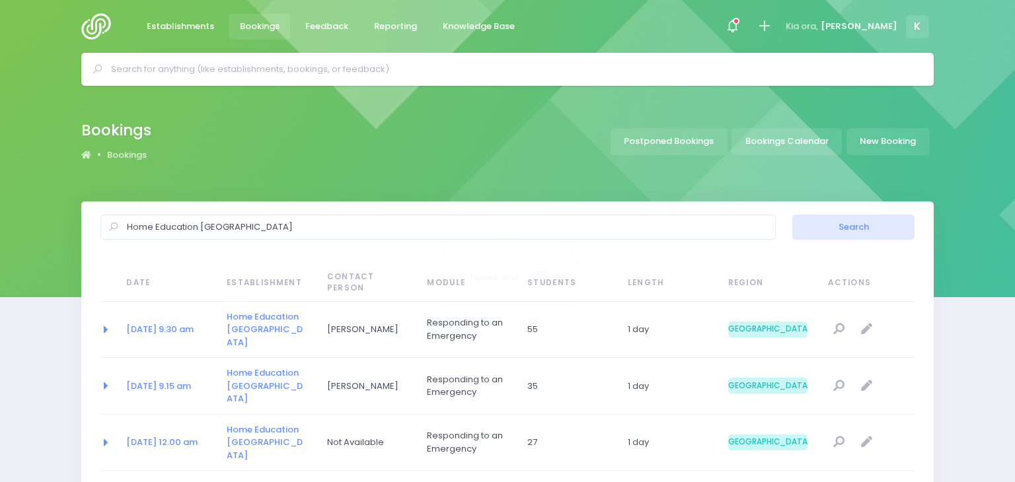
select select "20"
click at [143, 323] on link "19 Nov 2025 at 9.30 am" at bounding box center [155, 329] width 67 height 13
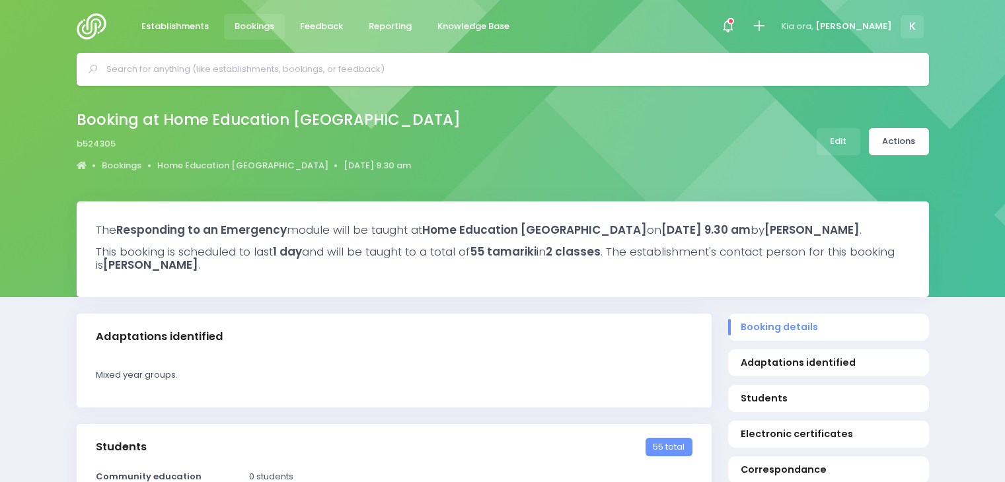
select select "5"
click at [903, 137] on link "Actions" at bounding box center [899, 141] width 60 height 27
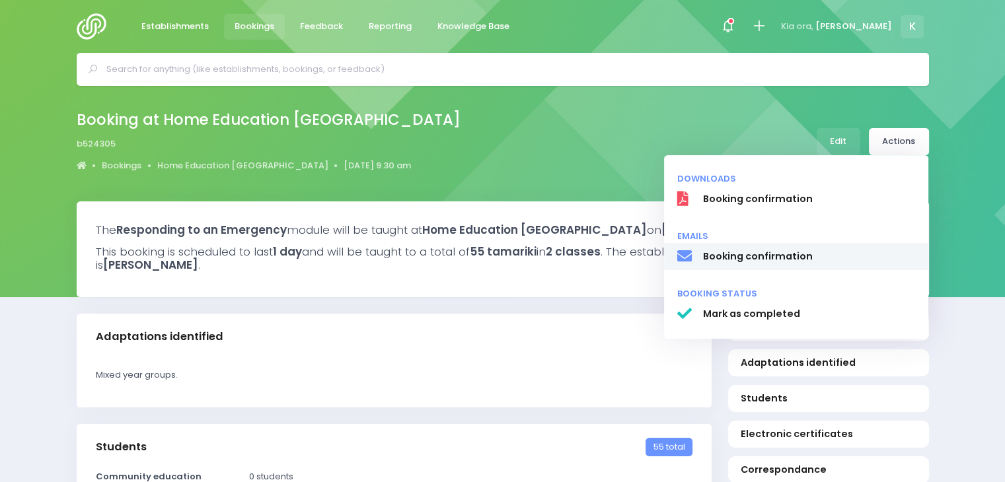
click at [751, 256] on span "Booking confirmation" at bounding box center [808, 257] width 213 height 14
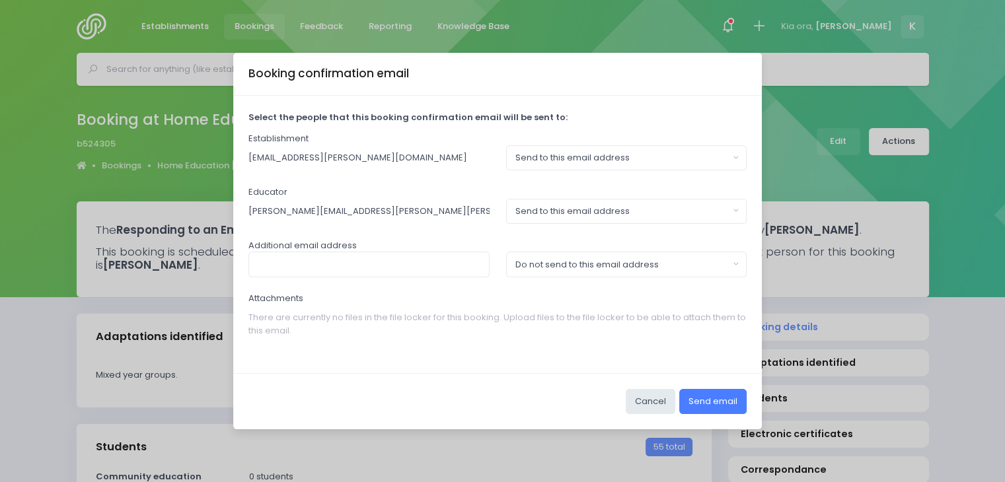
click at [711, 398] on button "Send email" at bounding box center [712, 401] width 67 height 25
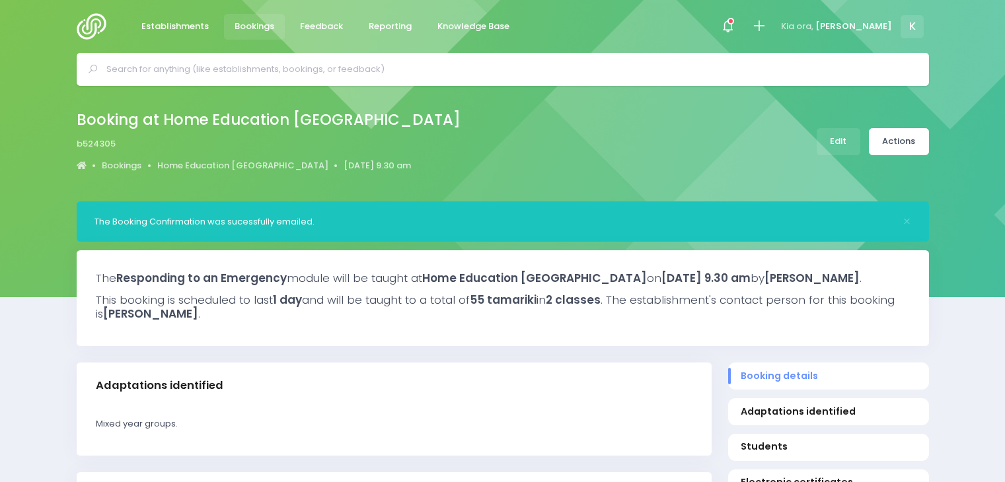
select select "5"
